Goal: Information Seeking & Learning: Stay updated

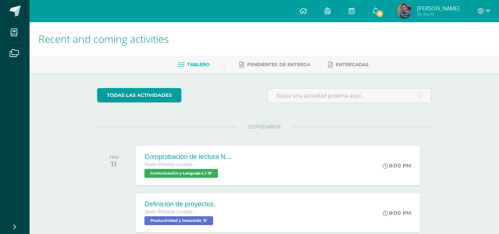
click at [390, 16] on link "[PERSON_NAME] Mi Perfil" at bounding box center [428, 11] width 81 height 22
click at [387, 17] on link "6" at bounding box center [376, 11] width 24 height 22
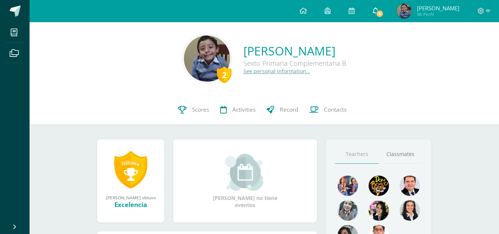
click at [376, 5] on link "6" at bounding box center [376, 11] width 24 height 22
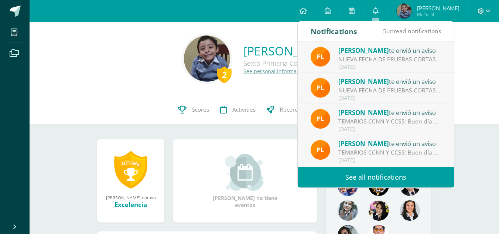
click at [369, 179] on link "See all notifications" at bounding box center [376, 177] width 156 height 20
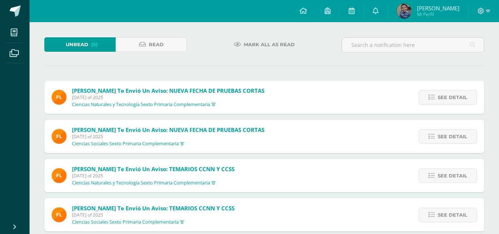
scroll to position [85, 0]
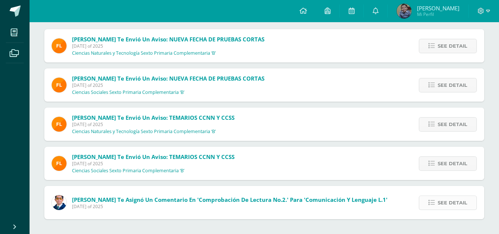
click at [451, 201] on span "See detail" at bounding box center [453, 203] width 30 height 14
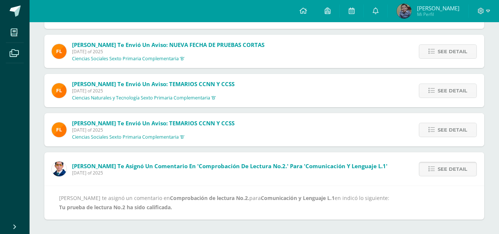
scroll to position [119, 0]
click at [446, 170] on span "See detail" at bounding box center [453, 169] width 30 height 14
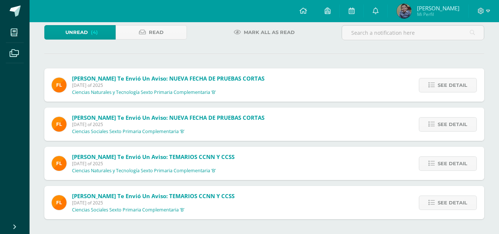
scroll to position [45, 0]
click at [453, 203] on span "See detail" at bounding box center [453, 203] width 30 height 14
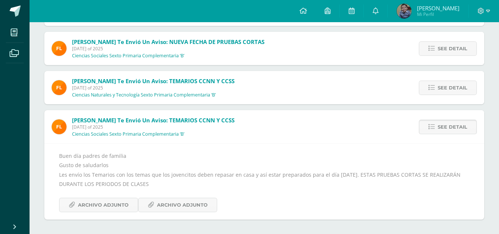
scroll to position [122, 0]
click at [133, 206] on link "Archivo Adjunto" at bounding box center [98, 204] width 79 height 14
click at [161, 214] on div "Buen día padres de familia Gusto de saludarlos Les envío los Temarios con los t…" at bounding box center [264, 181] width 440 height 76
click at [164, 203] on span "Archivo Adjunto" at bounding box center [182, 205] width 51 height 14
click at [441, 121] on span "See detail" at bounding box center [453, 127] width 30 height 14
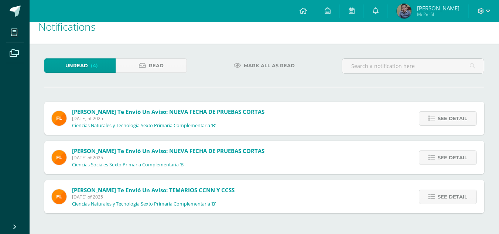
scroll to position [6, 0]
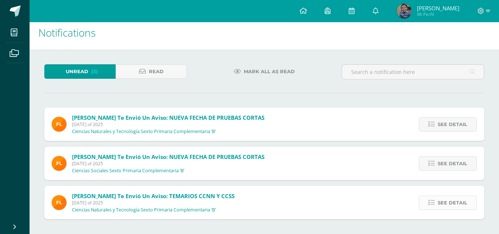
click at [423, 198] on link "See detail" at bounding box center [448, 202] width 58 height 14
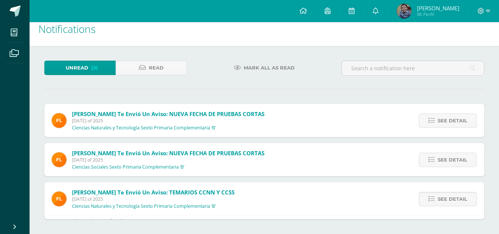
scroll to position [82, 0]
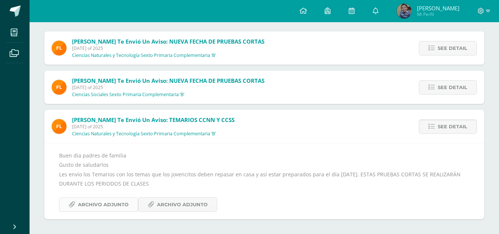
click at [131, 208] on link "Archivo Adjunto" at bounding box center [98, 204] width 79 height 14
click at [194, 206] on span "Archivo Adjunto" at bounding box center [182, 205] width 51 height 14
click at [426, 85] on link "See detail" at bounding box center [448, 87] width 58 height 14
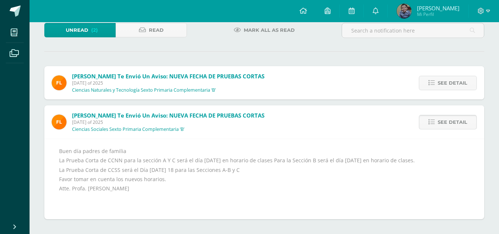
scroll to position [57, 0]
click at [470, 76] on link "See detail" at bounding box center [448, 83] width 58 height 14
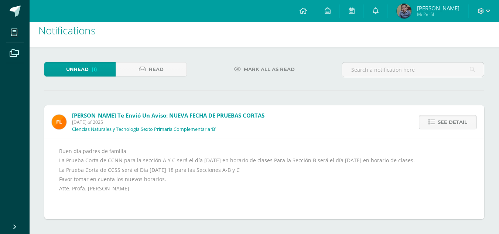
scroll to position [18, 0]
click at [445, 119] on span "See detail" at bounding box center [453, 122] width 30 height 14
